Goal: Contribute content: Add original content to the website for others to see

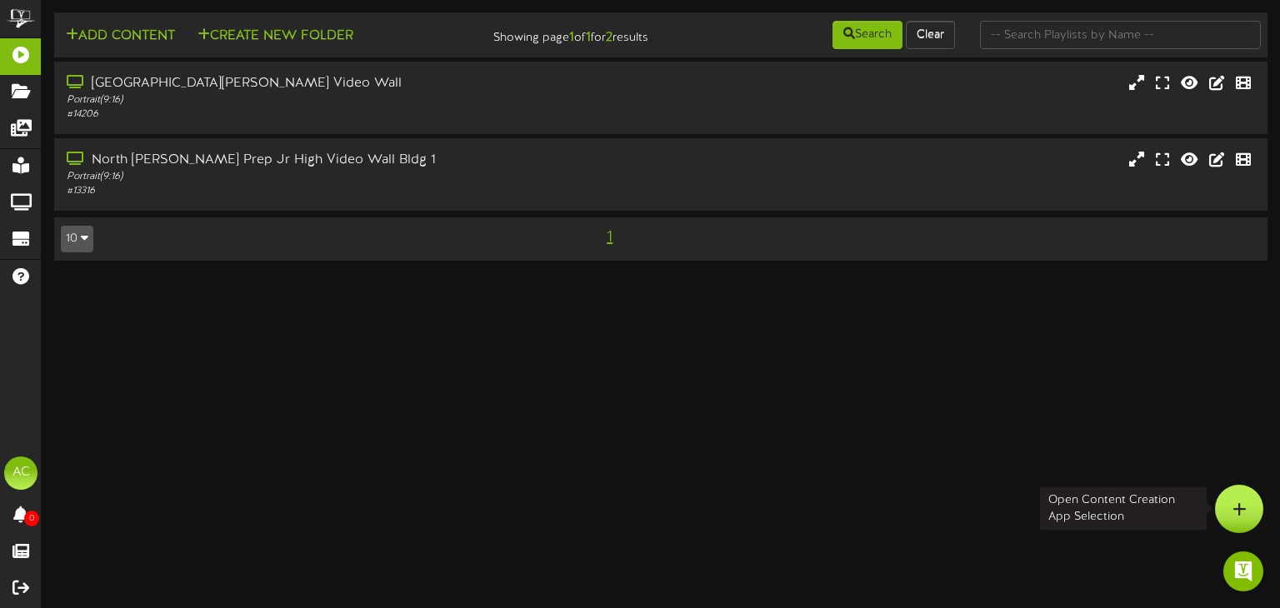
click at [1244, 511] on icon at bounding box center [1240, 509] width 14 height 15
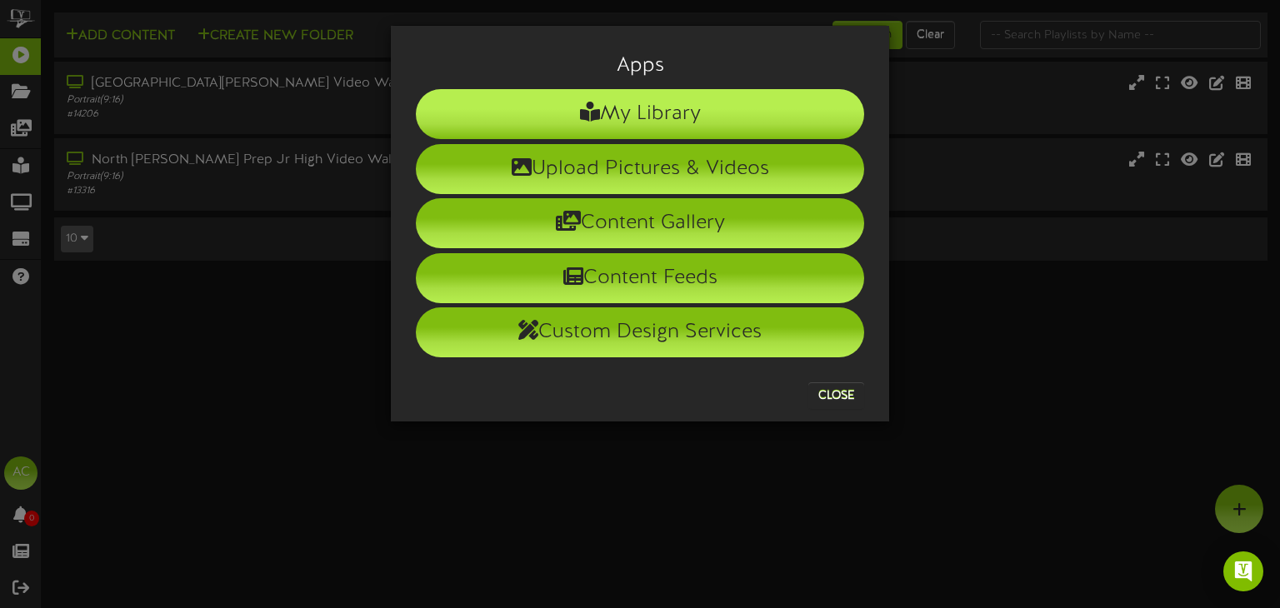
click at [723, 122] on li "My Library" at bounding box center [640, 114] width 448 height 50
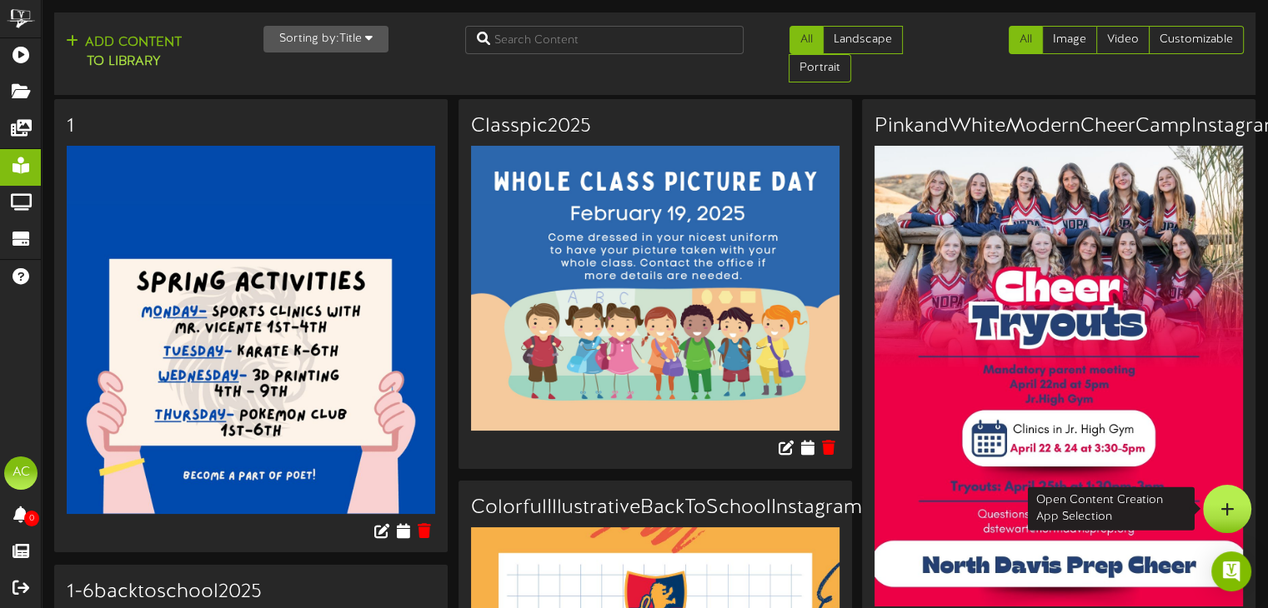
click at [1221, 514] on icon at bounding box center [1227, 509] width 14 height 15
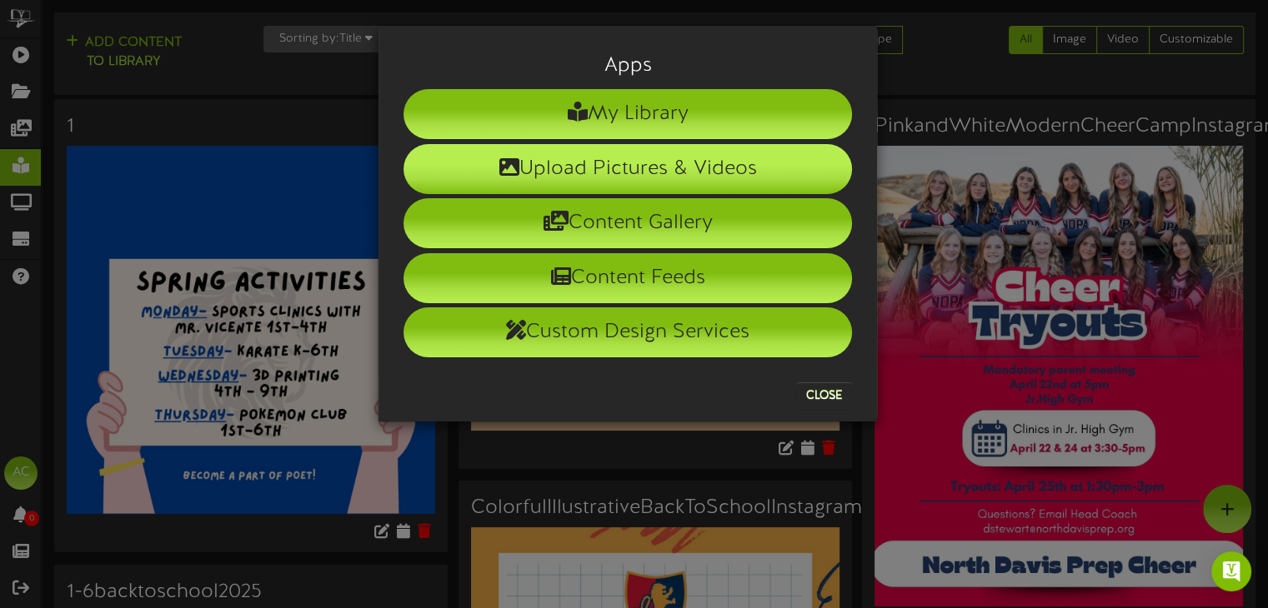
click at [668, 178] on li "Upload Pictures & Videos" at bounding box center [627, 169] width 448 height 50
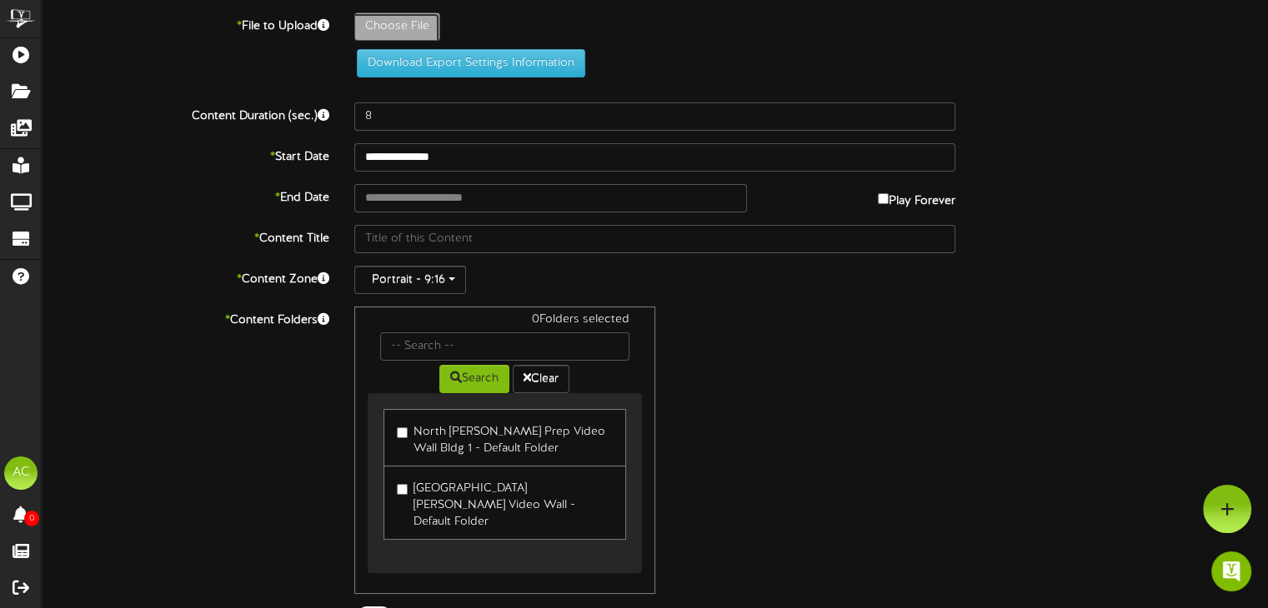
type input "**********"
type input "WhiteIllustrationHappyLaborDayPoster"
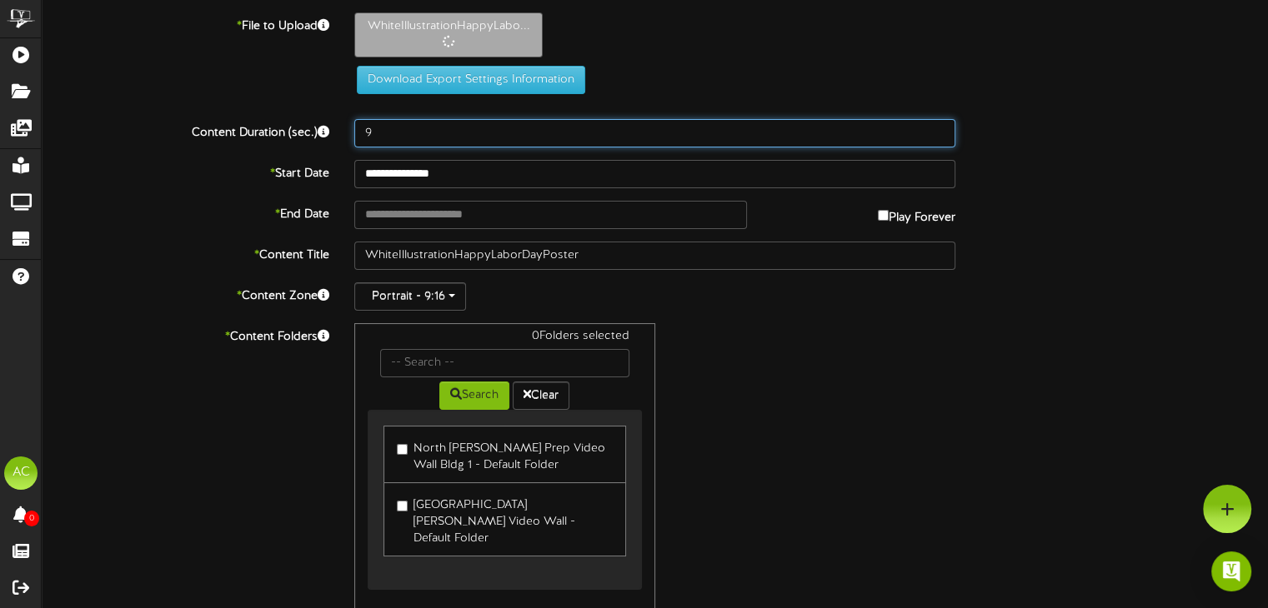
click at [939, 129] on input "9" at bounding box center [654, 133] width 601 height 28
click at [939, 129] on input "10" at bounding box center [654, 133] width 601 height 28
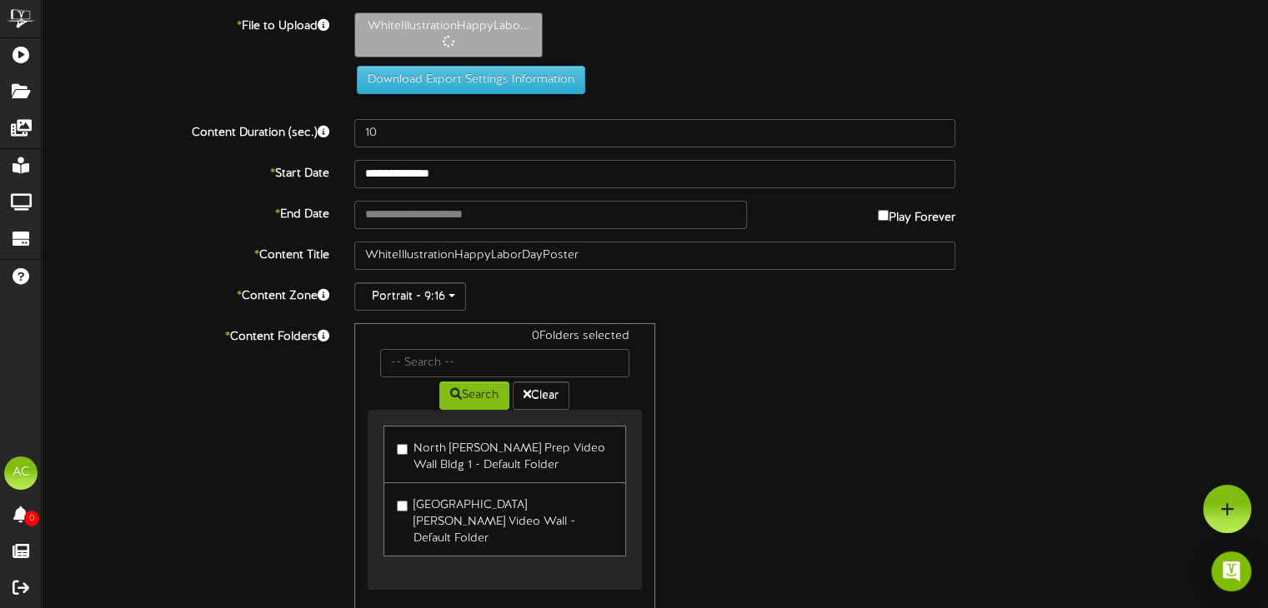
click at [939, 66] on div "WhiteIllustrationHappyLabo..." at bounding box center [811, 39] width 939 height 53
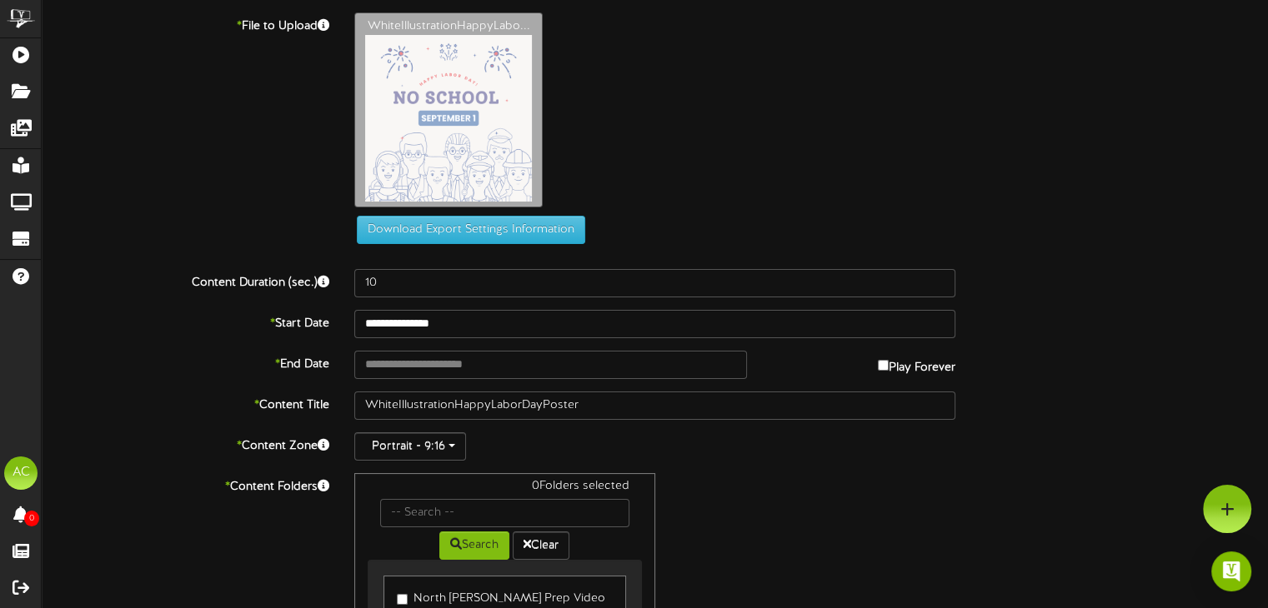
click at [939, 129] on div "WhiteIllustrationHappyLabo..." at bounding box center [811, 114] width 939 height 203
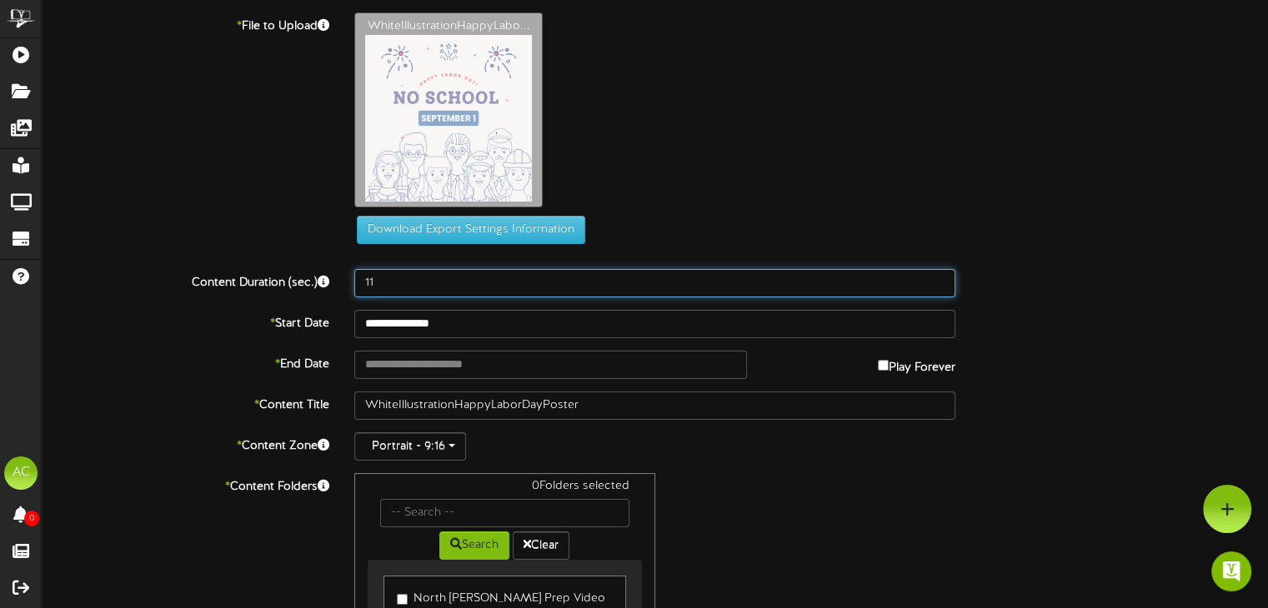
click at [937, 281] on input "11" at bounding box center [654, 283] width 601 height 28
click at [937, 281] on input "12" at bounding box center [654, 283] width 601 height 28
click at [937, 281] on input "13" at bounding box center [654, 283] width 601 height 28
click at [937, 281] on input "14" at bounding box center [654, 283] width 601 height 28
type input "15"
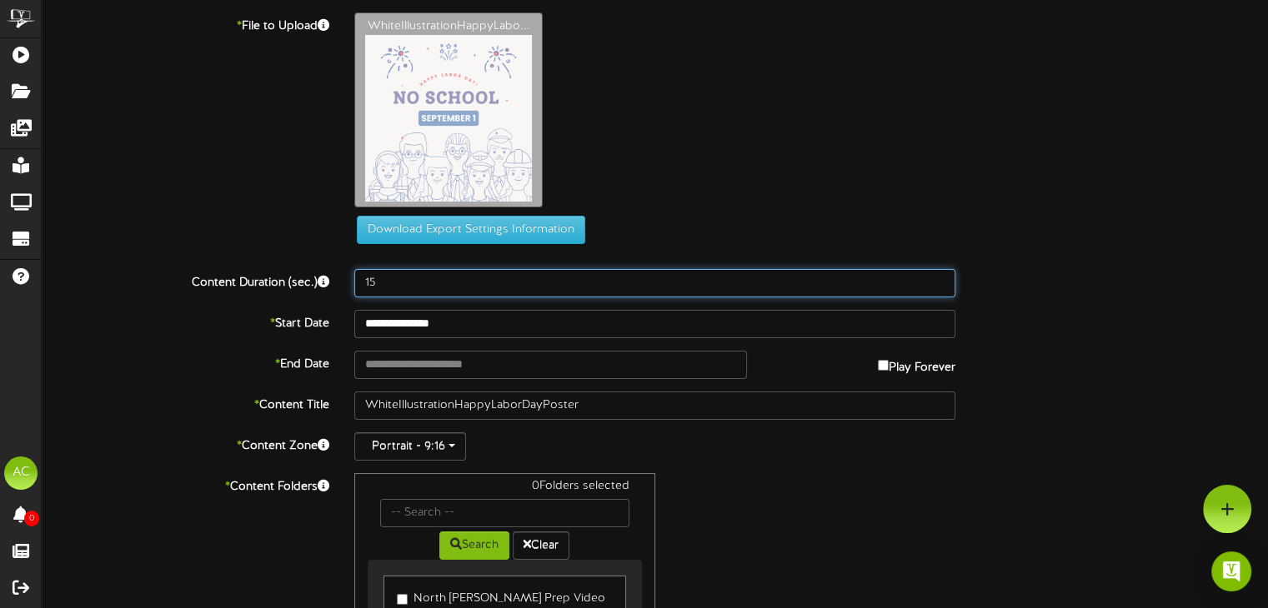
click at [937, 281] on input "15" at bounding box center [654, 283] width 601 height 28
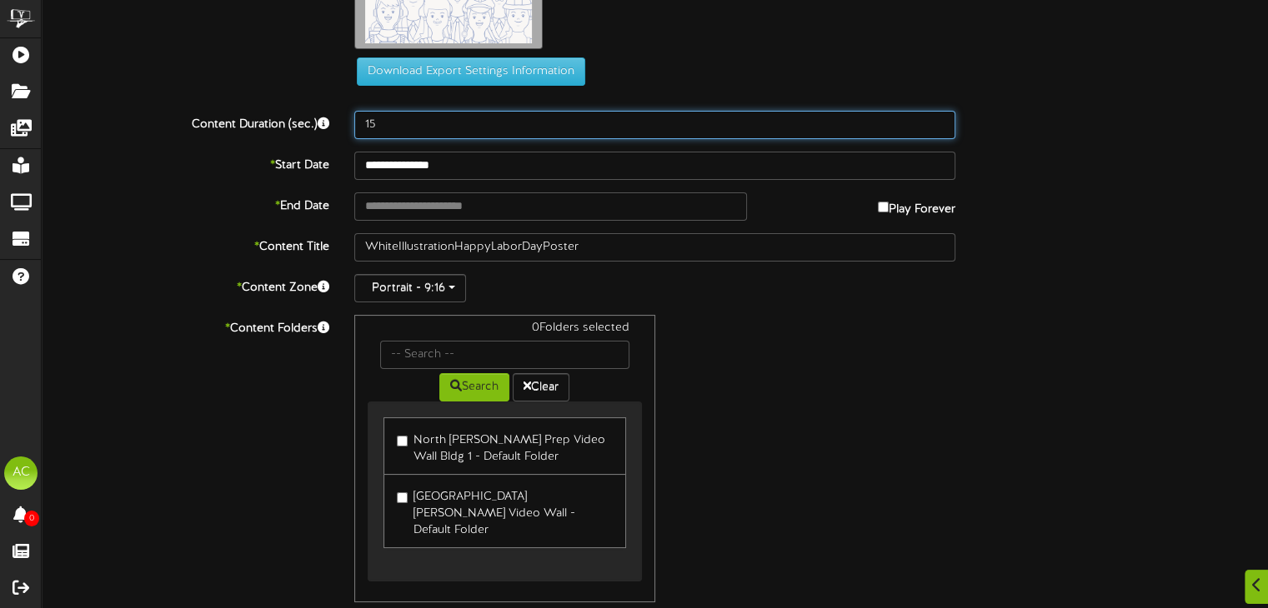
scroll to position [167, 0]
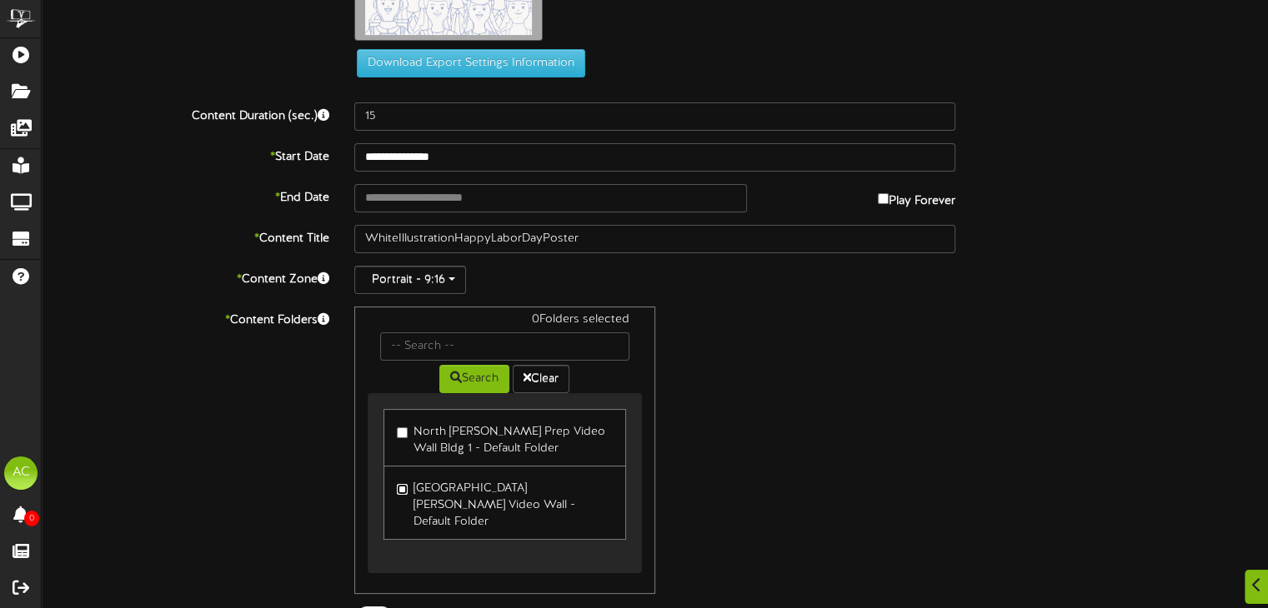
click at [408, 488] on label "North Davis Prep Elementary Video Wall - Default Folder" at bounding box center [504, 503] width 215 height 56
click at [901, 392] on div "1 Folders selected Search Clear North Davis Prep Video Wall Bldg 1 - Default Fo…" at bounding box center [655, 451] width 626 height 288
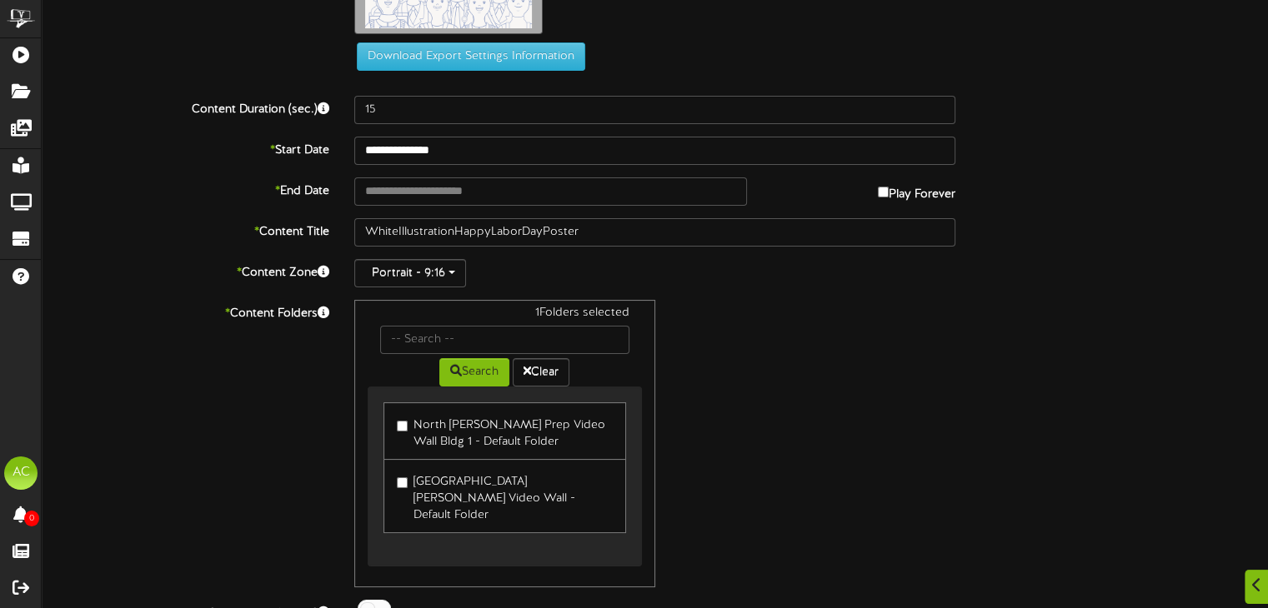
scroll to position [222, 0]
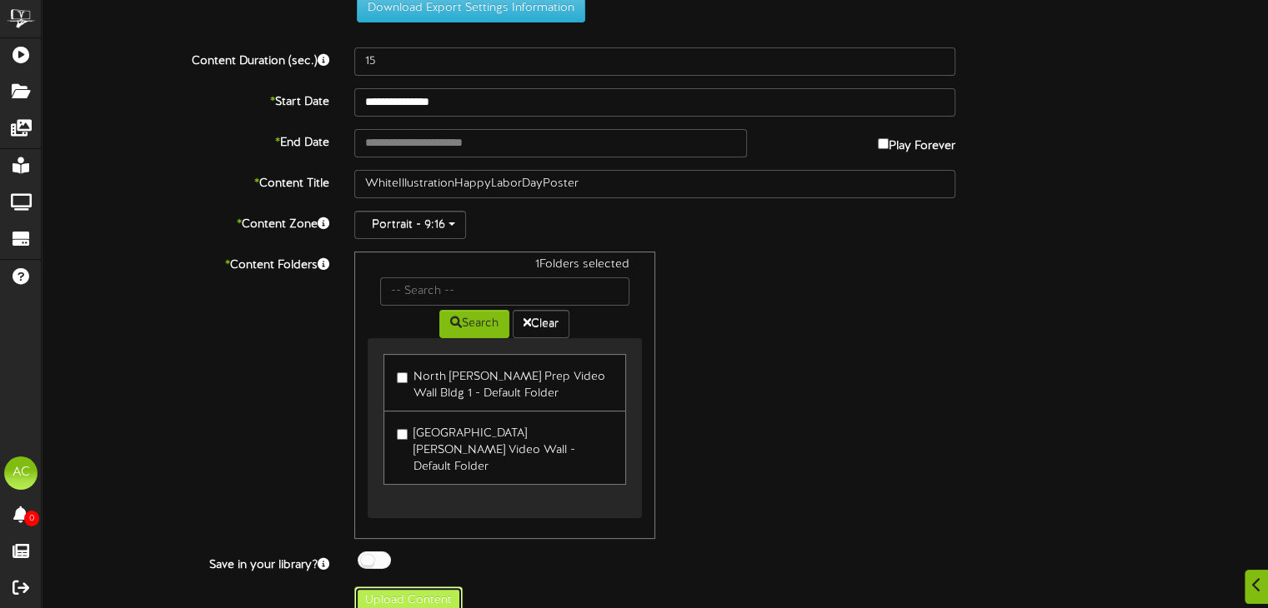
click at [366, 588] on button "Upload Content" at bounding box center [408, 601] width 108 height 28
type input "**********"
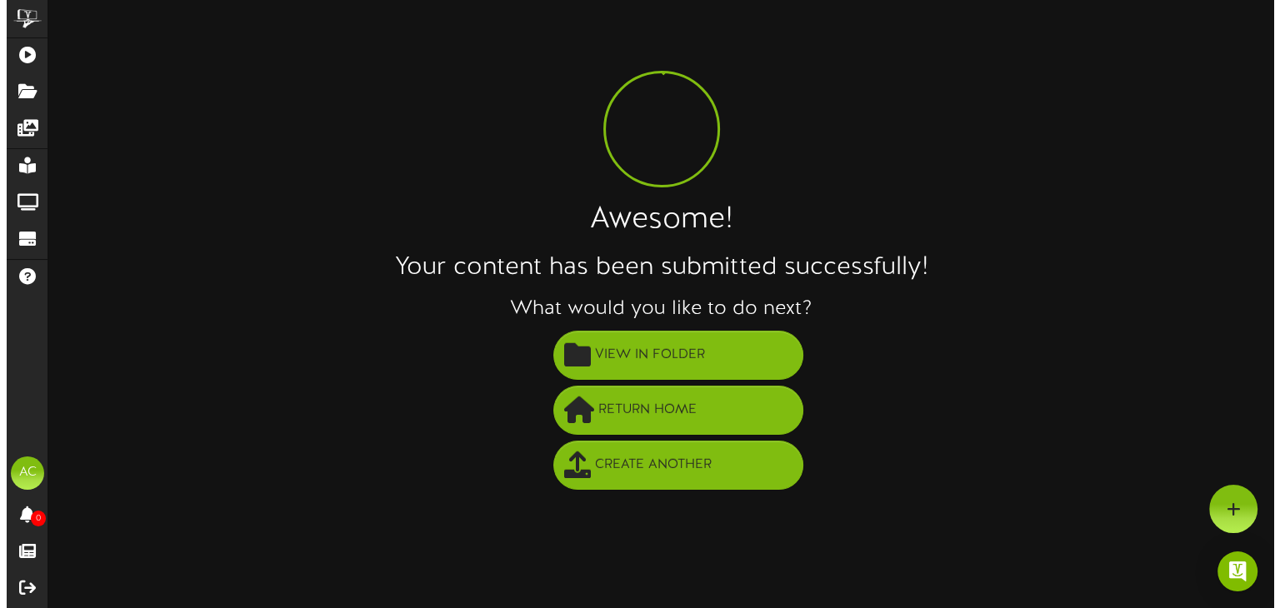
scroll to position [0, 0]
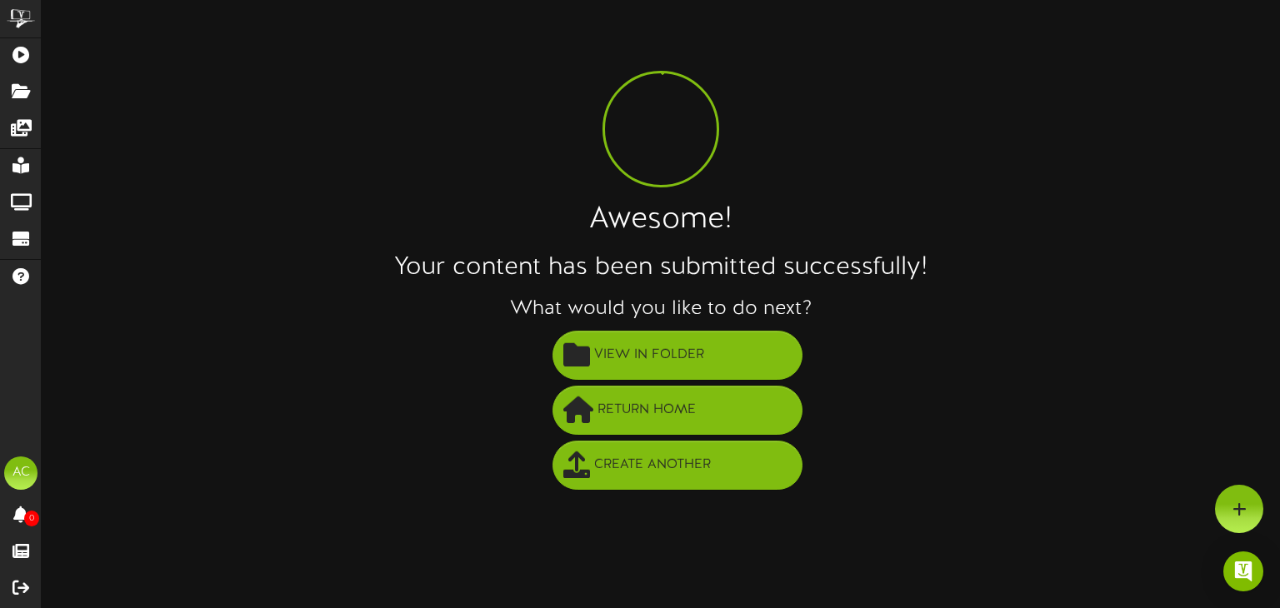
click at [1234, 64] on div "Awesome! Your content has been submitted successfully! What would you like to d…" at bounding box center [661, 253] width 1239 height 481
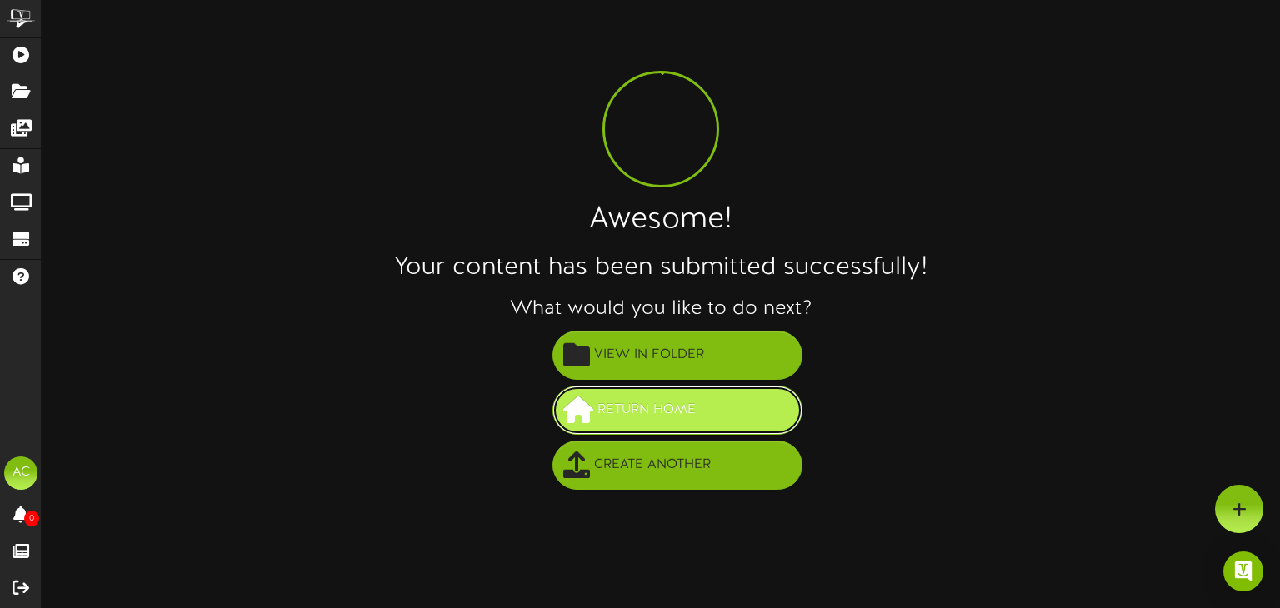
click at [704, 398] on button "Return Home" at bounding box center [678, 410] width 250 height 49
